Goal: Obtain resource: Obtain resource

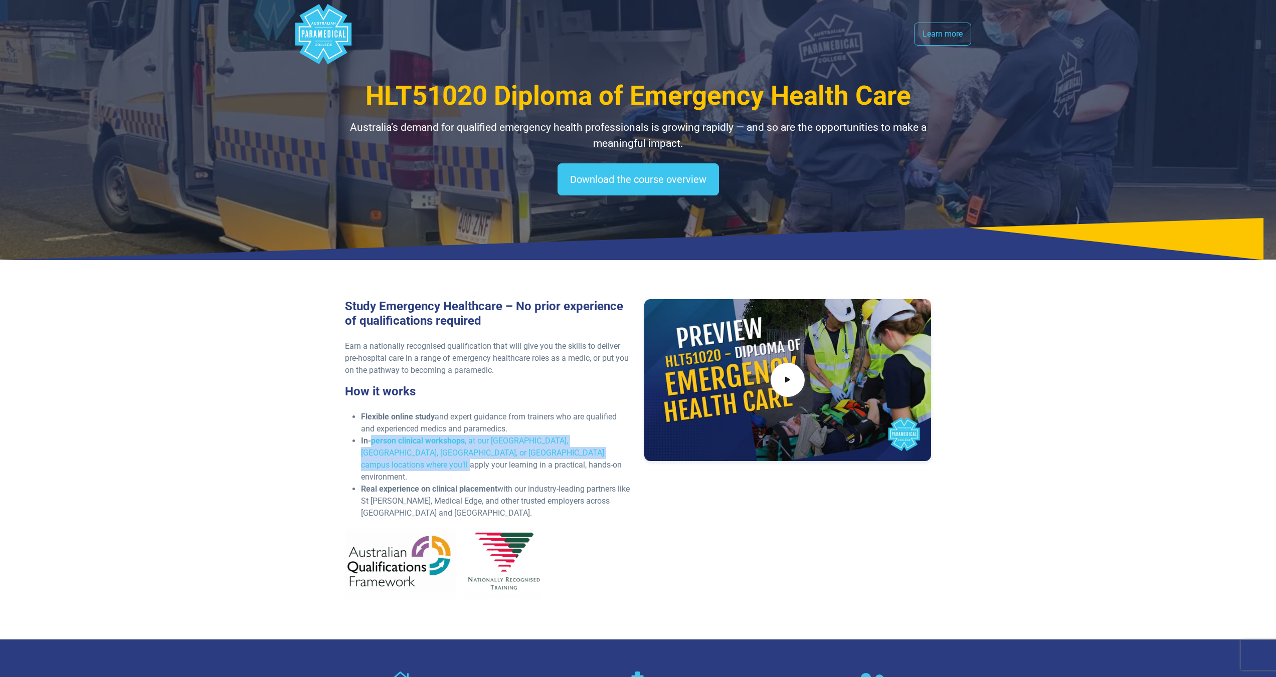
drag, startPoint x: 373, startPoint y: 438, endPoint x: 630, endPoint y: 503, distance: 265.8
click at [564, 466] on li "In-person clinical workshops , at our [GEOGRAPHIC_DATA], [GEOGRAPHIC_DATA], [GE…" at bounding box center [496, 459] width 271 height 48
click at [703, 537] on div "Study Emergency Healthcare – No prior experience of qualifications required Ear…" at bounding box center [638, 453] width 599 height 308
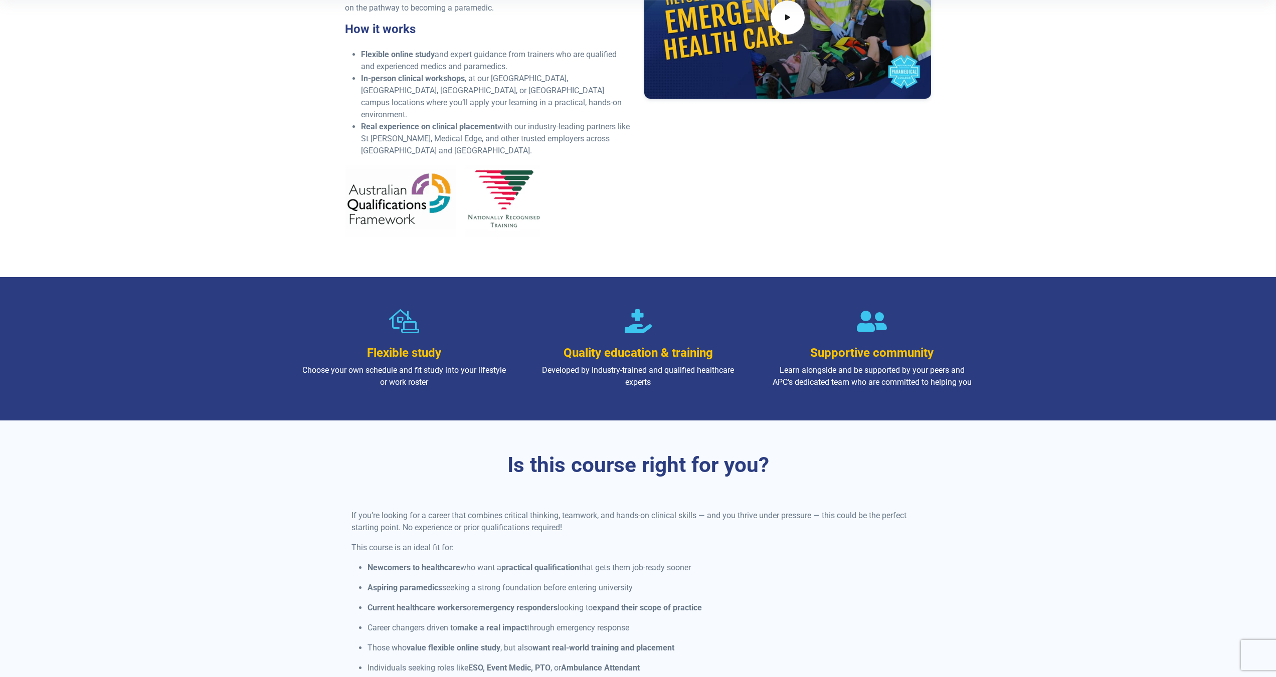
scroll to position [451, 0]
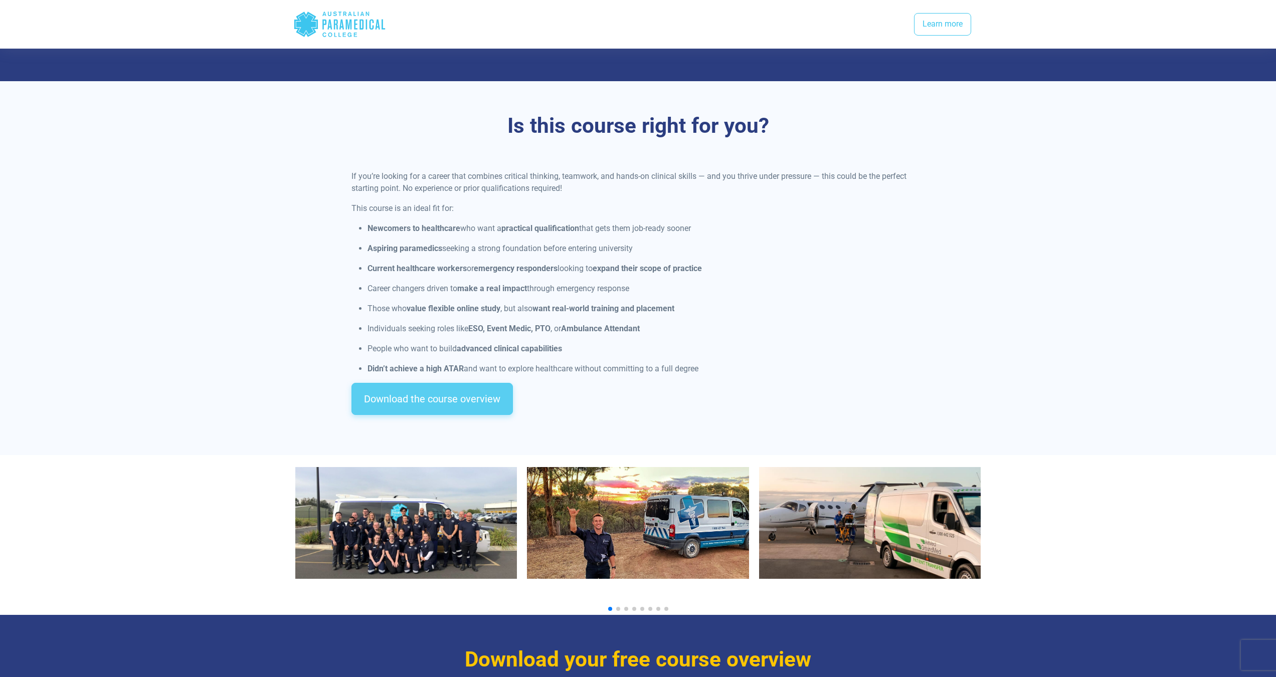
drag, startPoint x: 466, startPoint y: 397, endPoint x: 460, endPoint y: 399, distance: 6.1
click at [466, 397] on link "Download the course overview" at bounding box center [431, 399] width 161 height 32
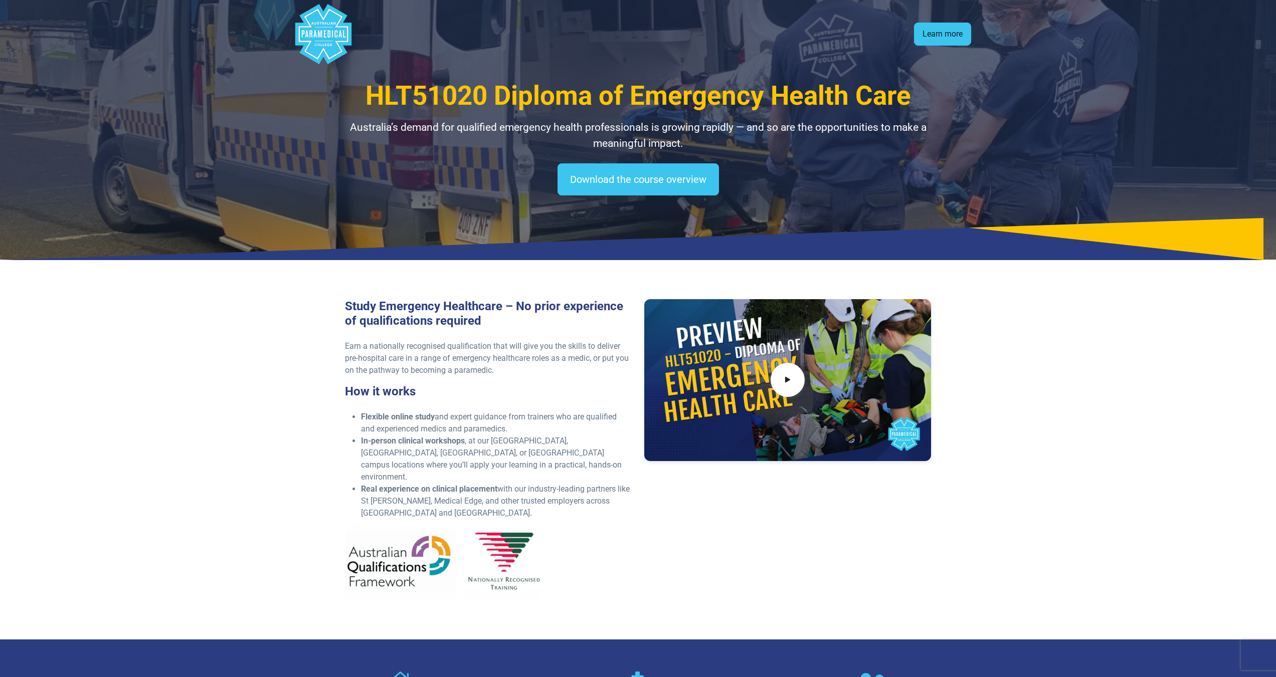
click at [960, 36] on link "Learn more" at bounding box center [942, 34] width 57 height 23
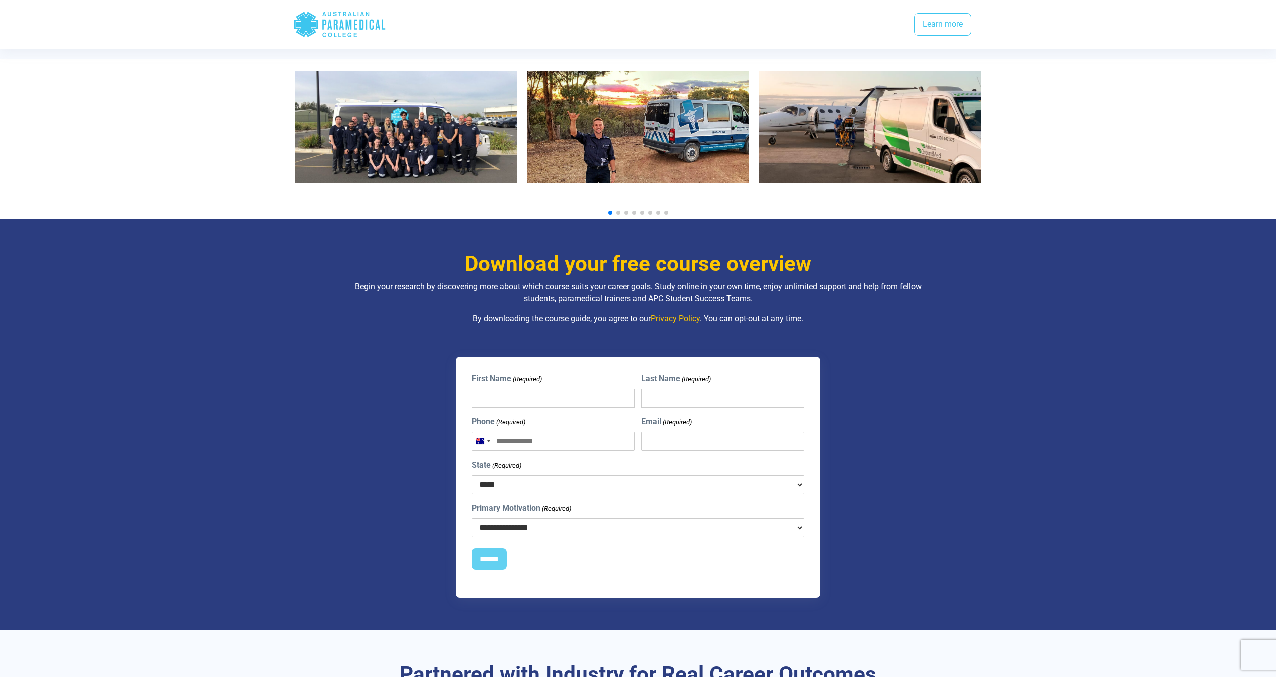
scroll to position [1032, 0]
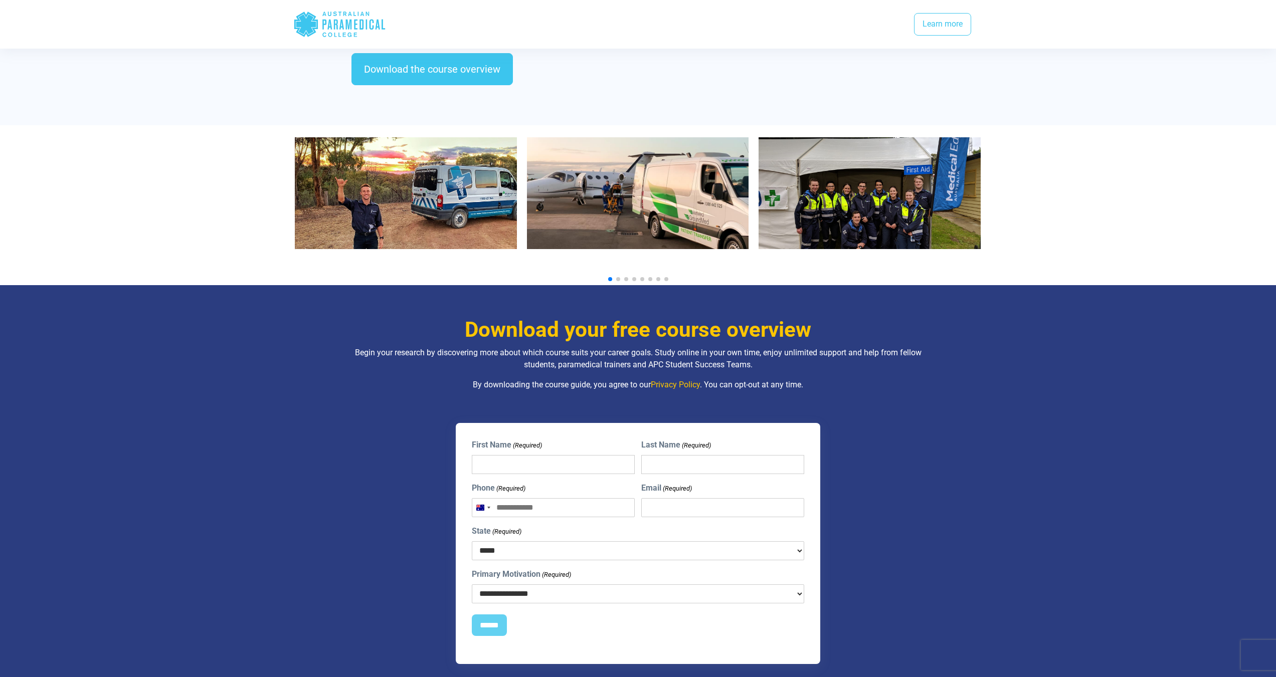
click at [232, 178] on section at bounding box center [638, 205] width 1276 height 160
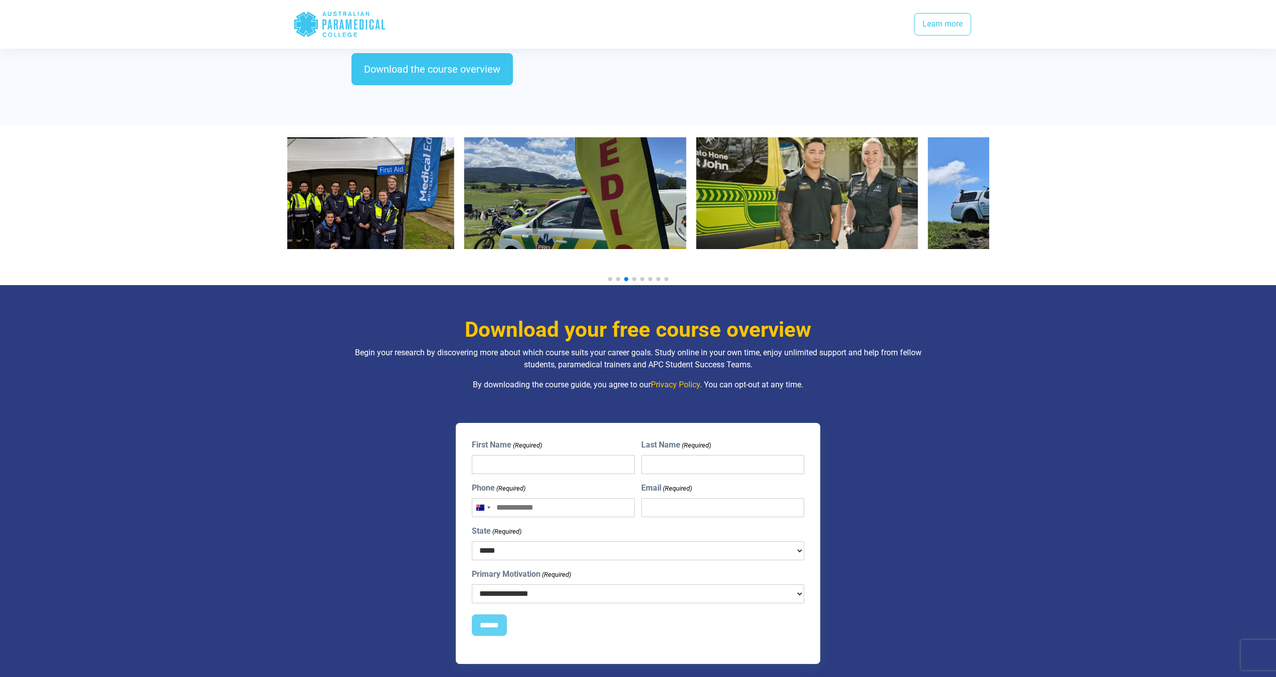
click at [464, 194] on img "5 / 10" at bounding box center [575, 193] width 222 height 112
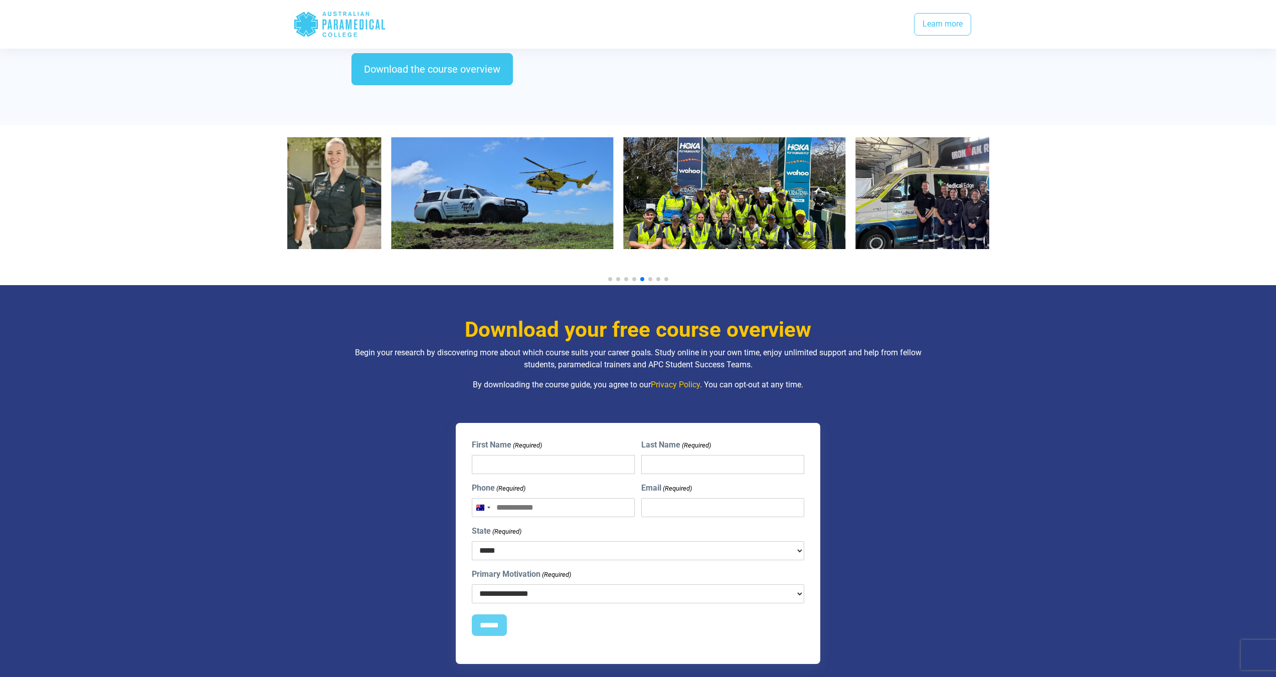
click at [471, 191] on img "7 / 10" at bounding box center [503, 193] width 222 height 112
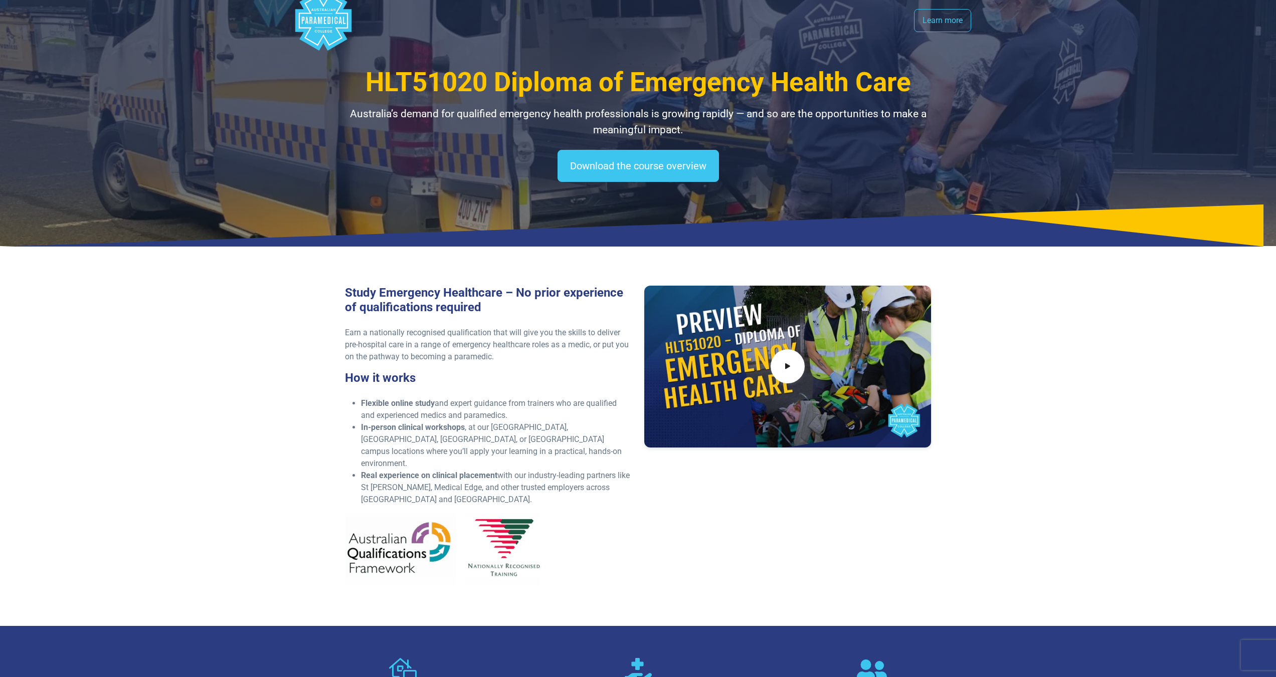
scroll to position [0, 0]
